Goal: Task Accomplishment & Management: Use online tool/utility

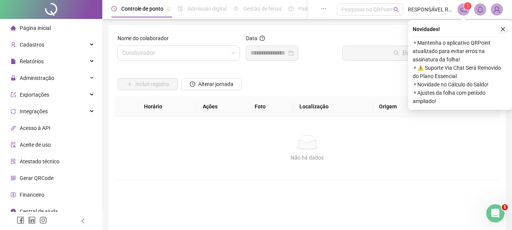
click at [503, 30] on icon "close" at bounding box center [503, 29] width 5 height 5
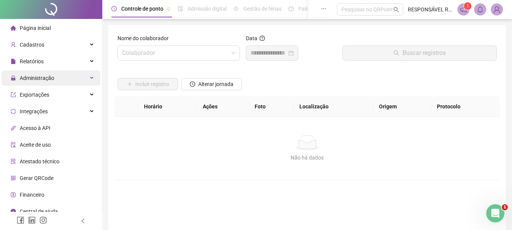
click at [38, 78] on span "Administração" at bounding box center [37, 78] width 35 height 6
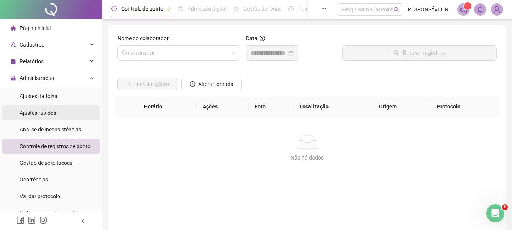
click at [39, 114] on span "Ajustes rápidos" at bounding box center [38, 113] width 36 height 6
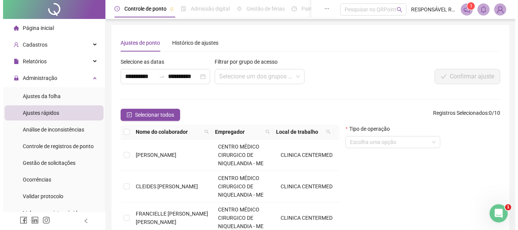
scroll to position [76, 0]
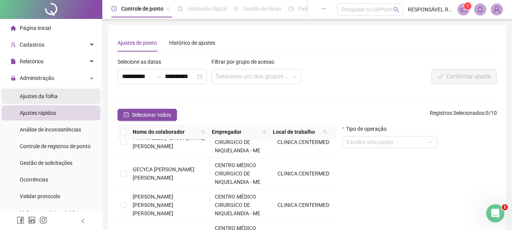
click at [46, 94] on span "Ajustes da folha" at bounding box center [39, 96] width 38 height 6
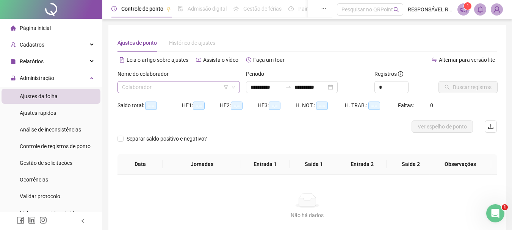
click at [148, 84] on input "search" at bounding box center [175, 87] width 107 height 11
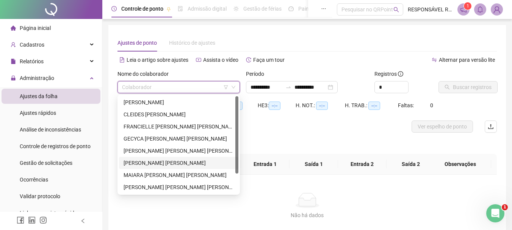
click at [142, 161] on div "[PERSON_NAME] [PERSON_NAME]" at bounding box center [179, 163] width 110 height 8
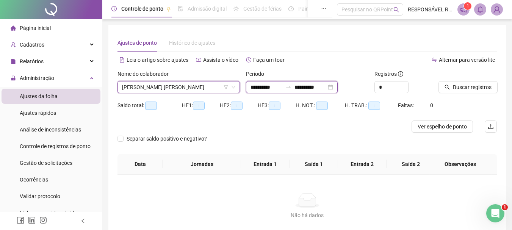
click at [319, 86] on input "**********" at bounding box center [311, 87] width 32 height 8
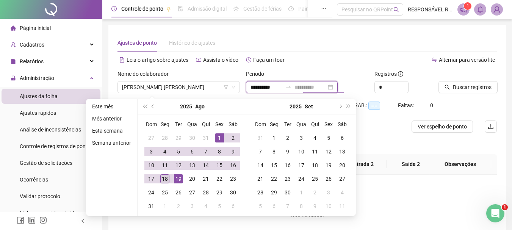
type input "**********"
click at [162, 180] on div "18" at bounding box center [164, 178] width 9 height 9
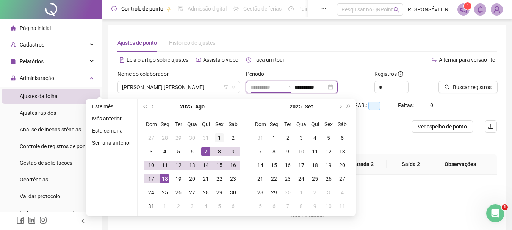
type input "**********"
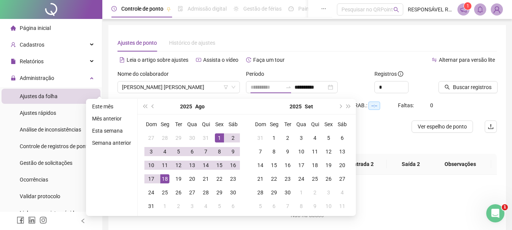
click at [219, 138] on div "1" at bounding box center [219, 138] width 9 height 9
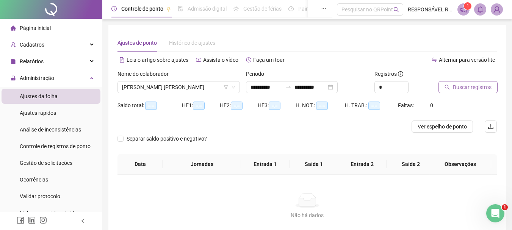
click at [461, 90] on span "Buscar registros" at bounding box center [472, 87] width 39 height 8
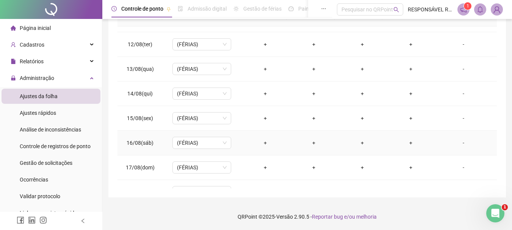
scroll to position [282, 0]
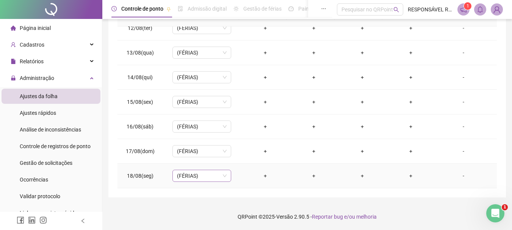
click at [226, 174] on div "(FÉRIAS)" at bounding box center [202, 176] width 59 height 12
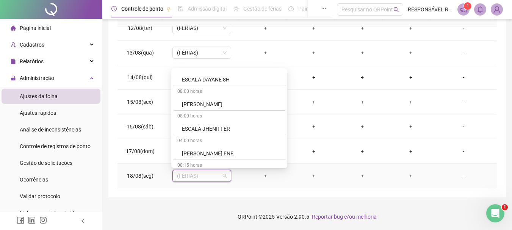
scroll to position [607, 0]
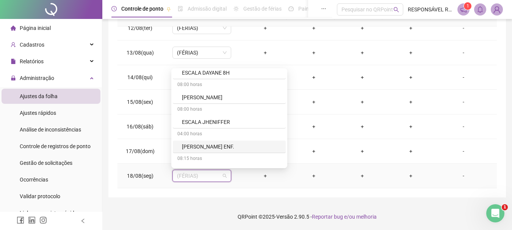
click at [211, 146] on div "[PERSON_NAME] ENF." at bounding box center [231, 147] width 99 height 8
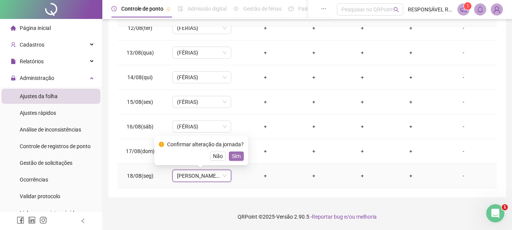
click at [236, 156] on span "Sim" at bounding box center [236, 156] width 9 height 8
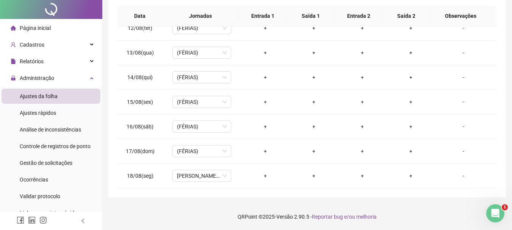
scroll to position [0, 0]
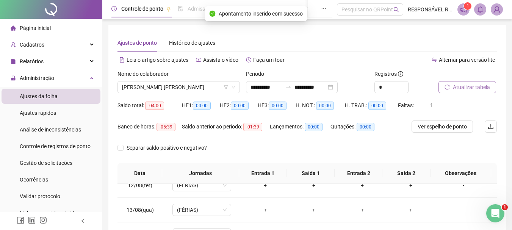
click at [457, 88] on span "Atualizar tabela" at bounding box center [471, 87] width 37 height 8
